Goal: Task Accomplishment & Management: Use online tool/utility

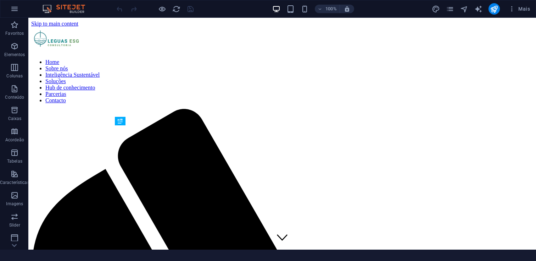
scroll to position [177, 0]
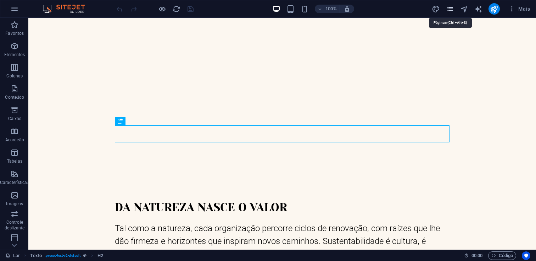
click at [451, 9] on icon "páginas" at bounding box center [450, 9] width 8 height 8
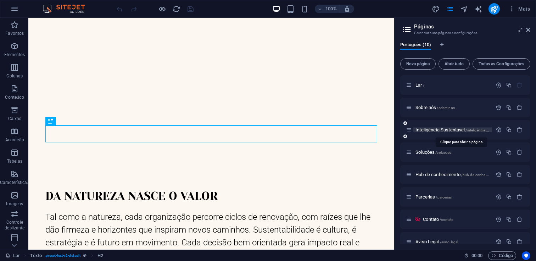
click at [439, 129] on font "Inteligência Sustentável" at bounding box center [440, 129] width 49 height 5
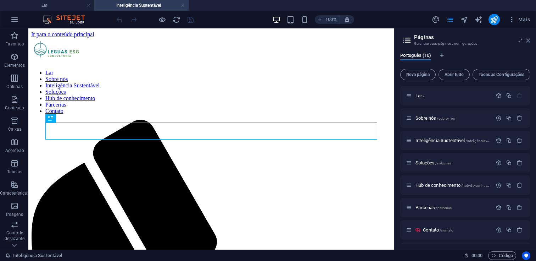
scroll to position [0, 0]
click at [529, 40] on icon at bounding box center [528, 41] width 4 height 6
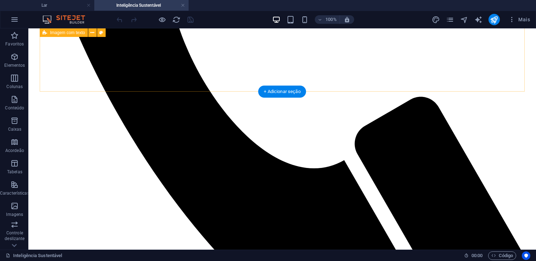
scroll to position [426, 0]
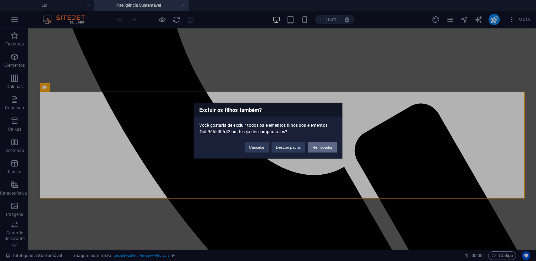
drag, startPoint x: 330, startPoint y: 146, endPoint x: 302, endPoint y: 118, distance: 40.4
click at [330, 146] on font "Removedor" at bounding box center [322, 147] width 20 height 4
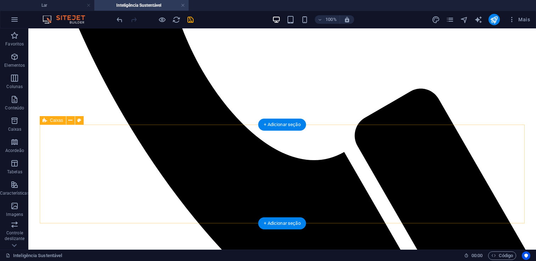
scroll to position [442, 0]
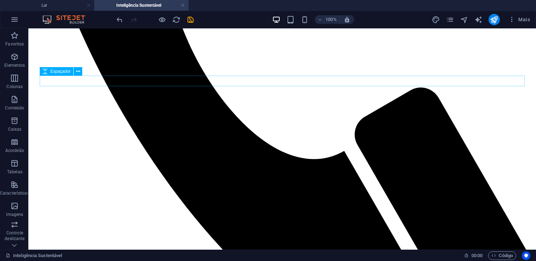
select select "px"
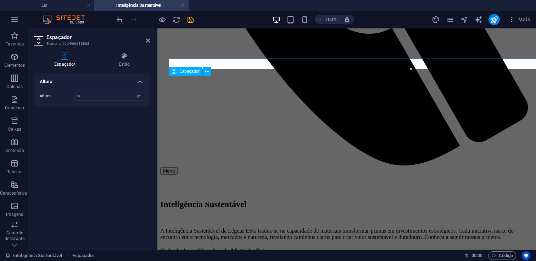
scroll to position [459, 0]
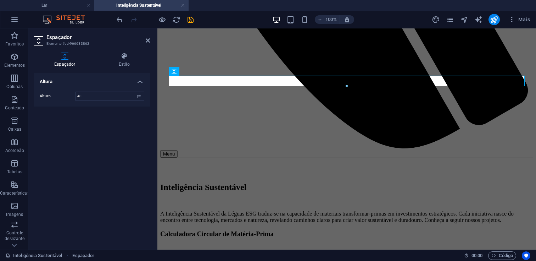
type input "40"
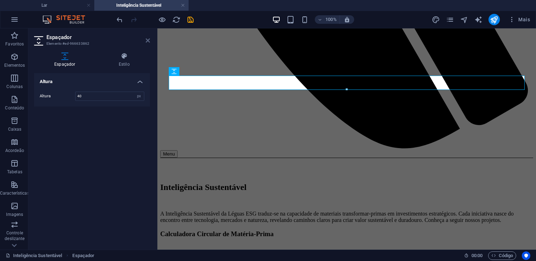
click at [148, 39] on icon at bounding box center [148, 41] width 4 height 6
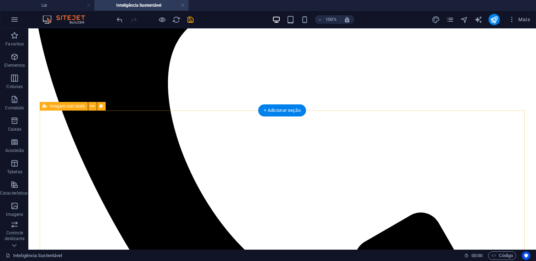
scroll to position [239, 0]
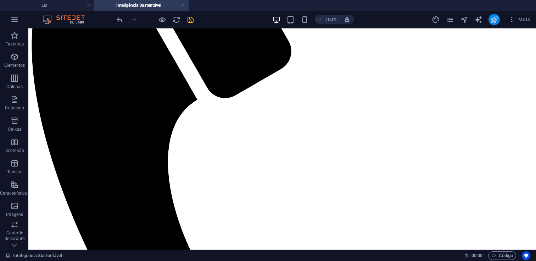
click at [495, 19] on icon "publicar" at bounding box center [494, 20] width 8 height 8
